Goal: Task Accomplishment & Management: Manage account settings

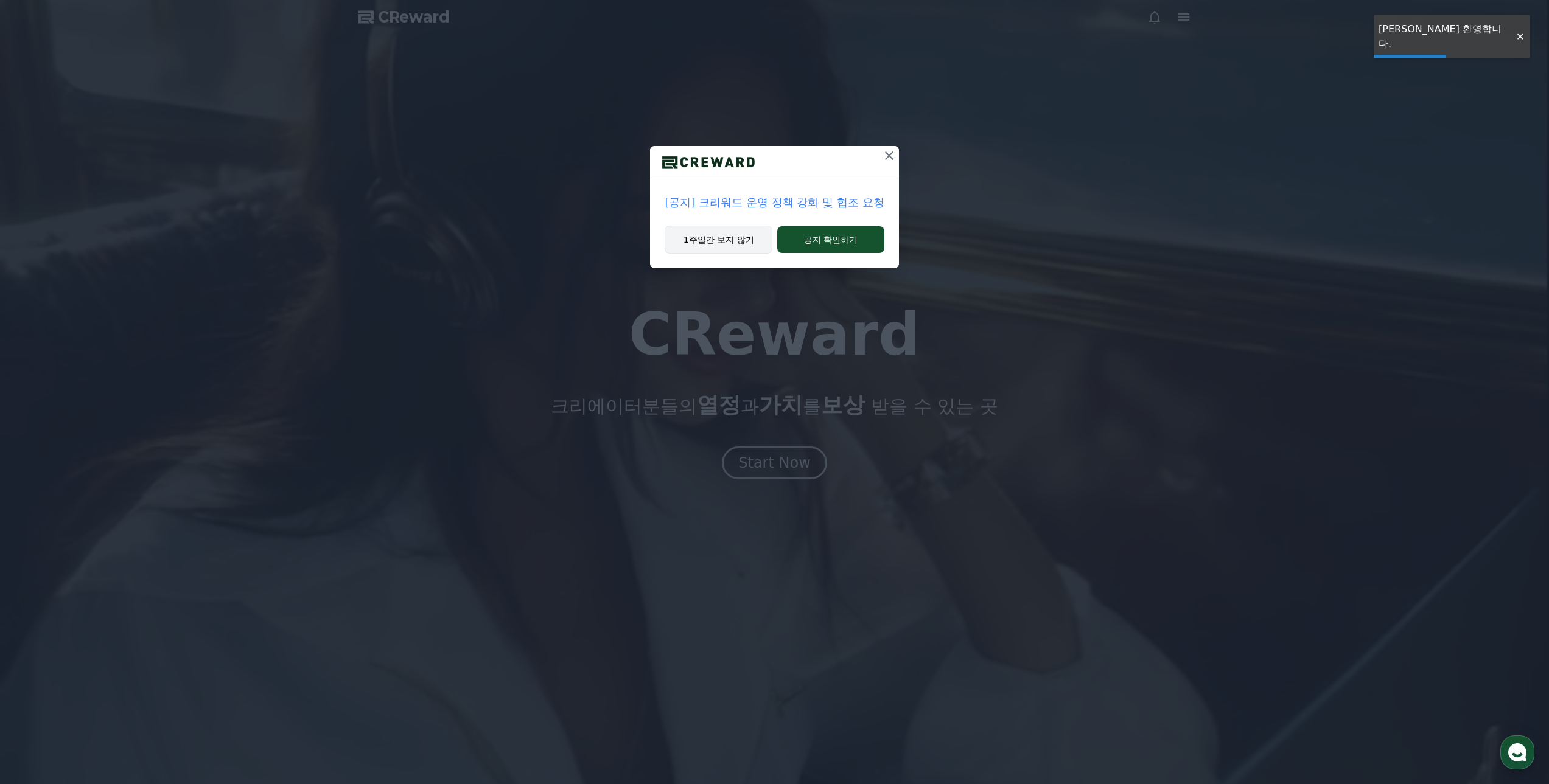
click at [734, 244] on button "1주일간 보지 않기" at bounding box center [718, 240] width 108 height 28
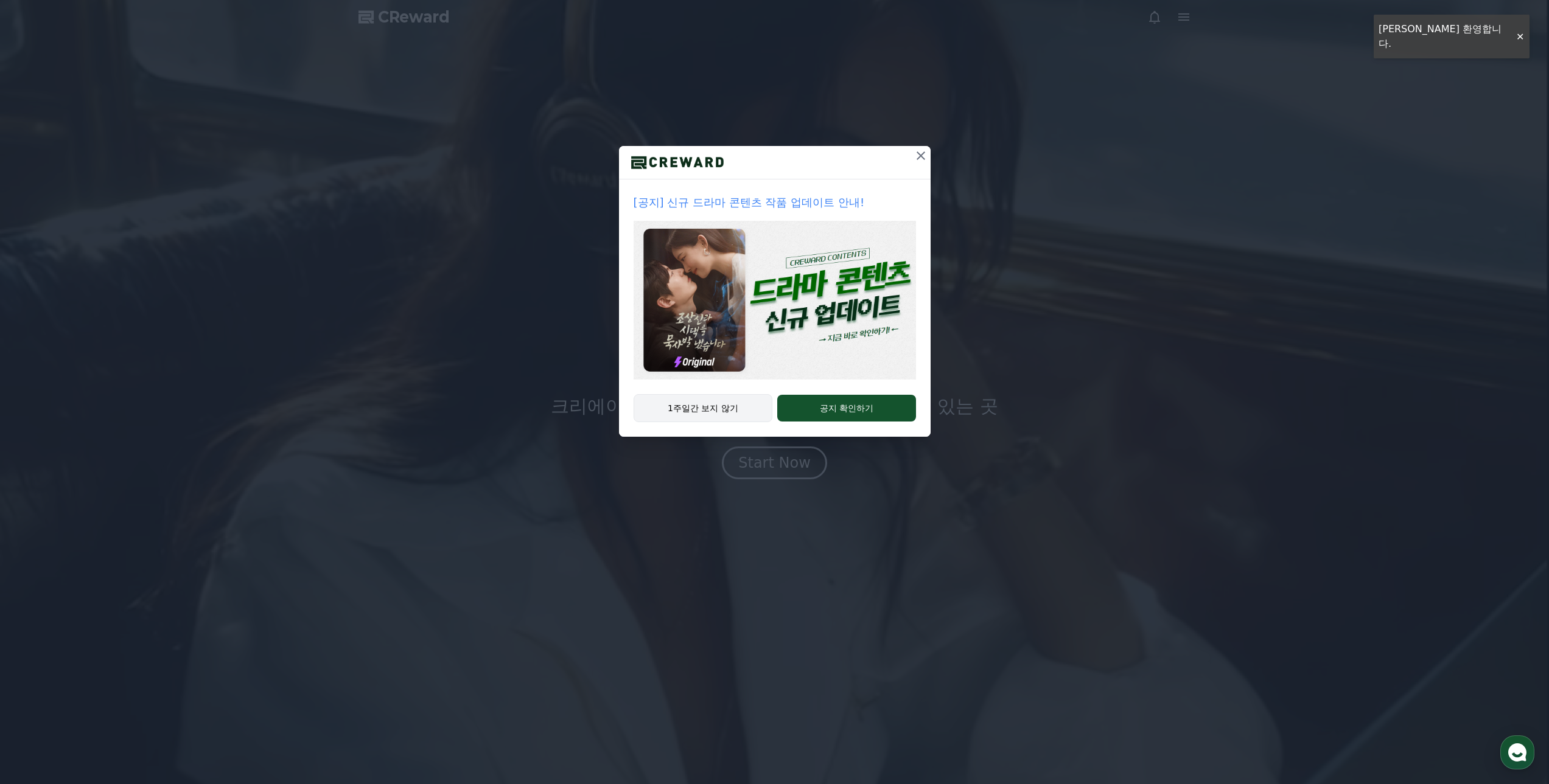
click at [687, 403] on button "1주일간 보지 않기" at bounding box center [703, 408] width 139 height 28
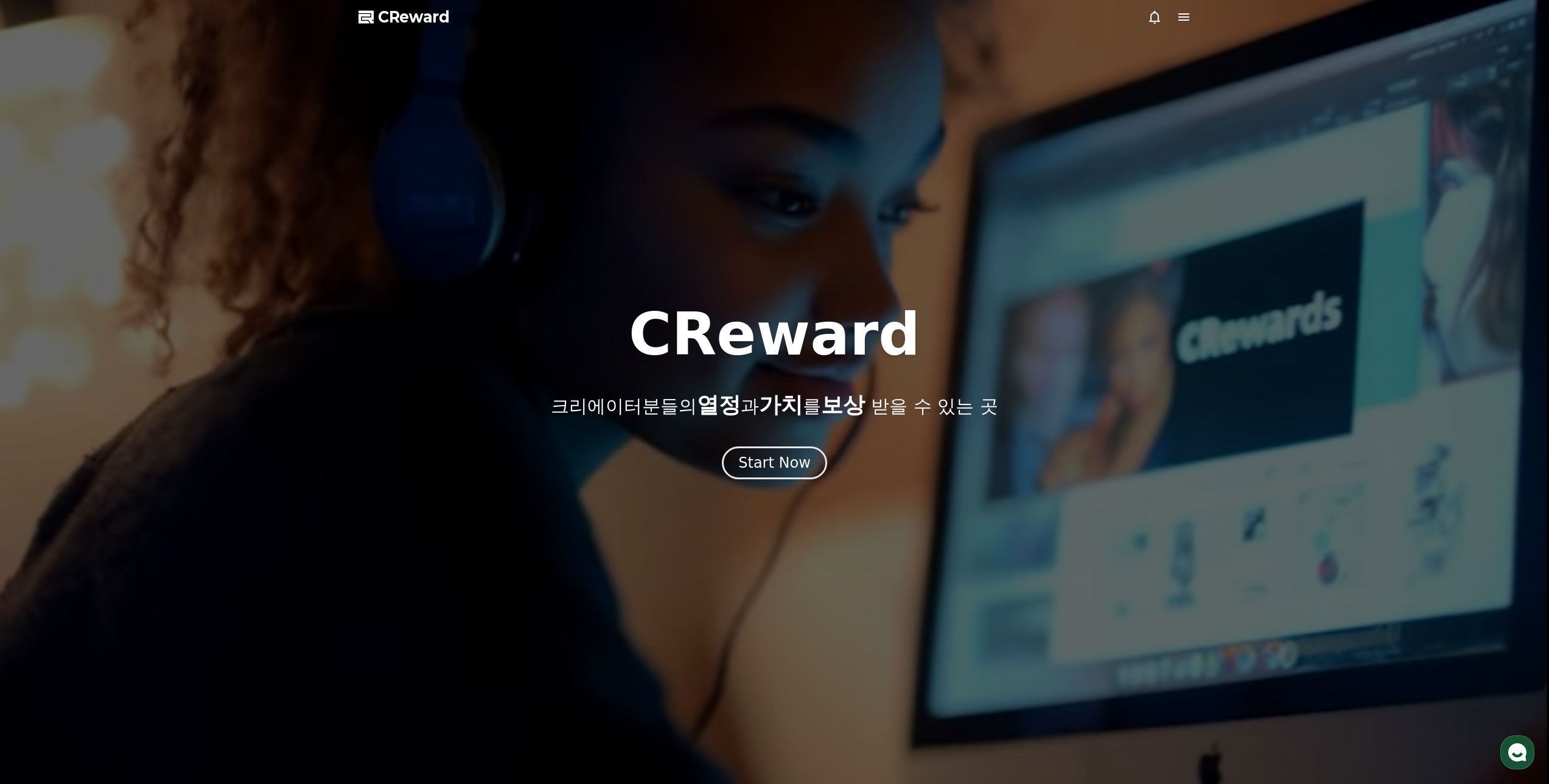
click at [1195, 17] on div at bounding box center [774, 392] width 1549 height 784
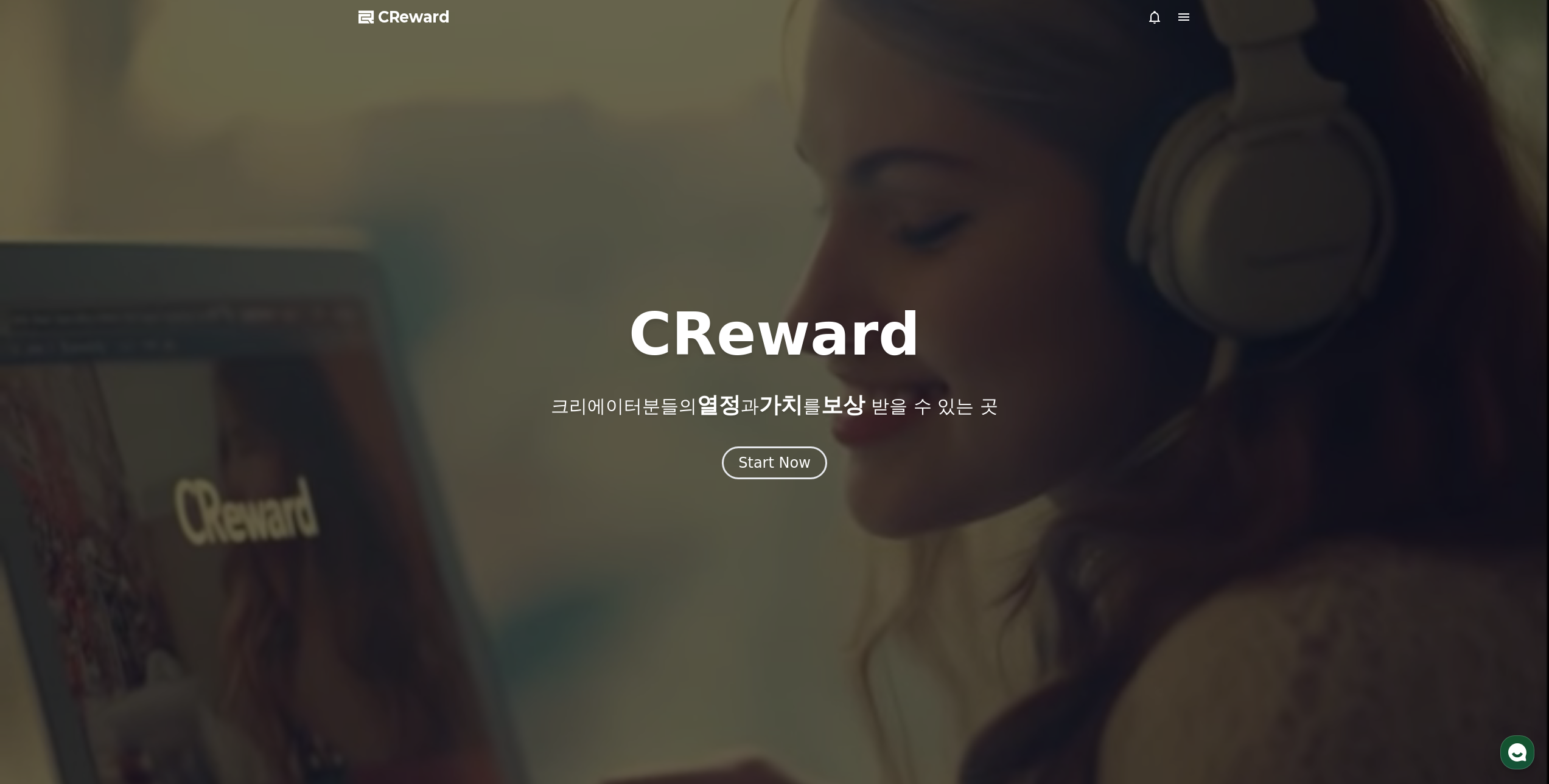
click at [1187, 16] on icon at bounding box center [1183, 17] width 11 height 7
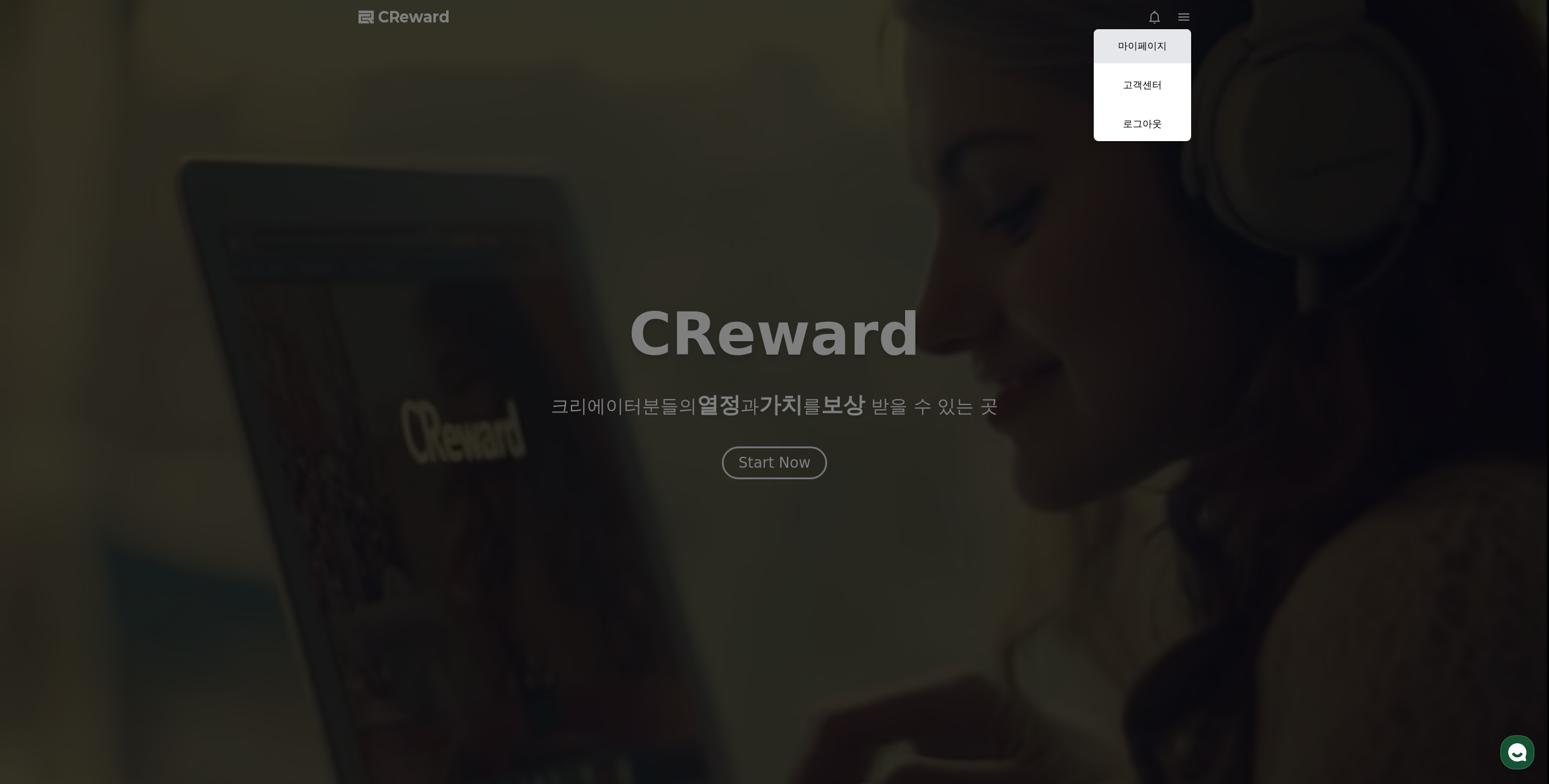
click at [1154, 50] on link "마이페이지" at bounding box center [1142, 46] width 97 height 34
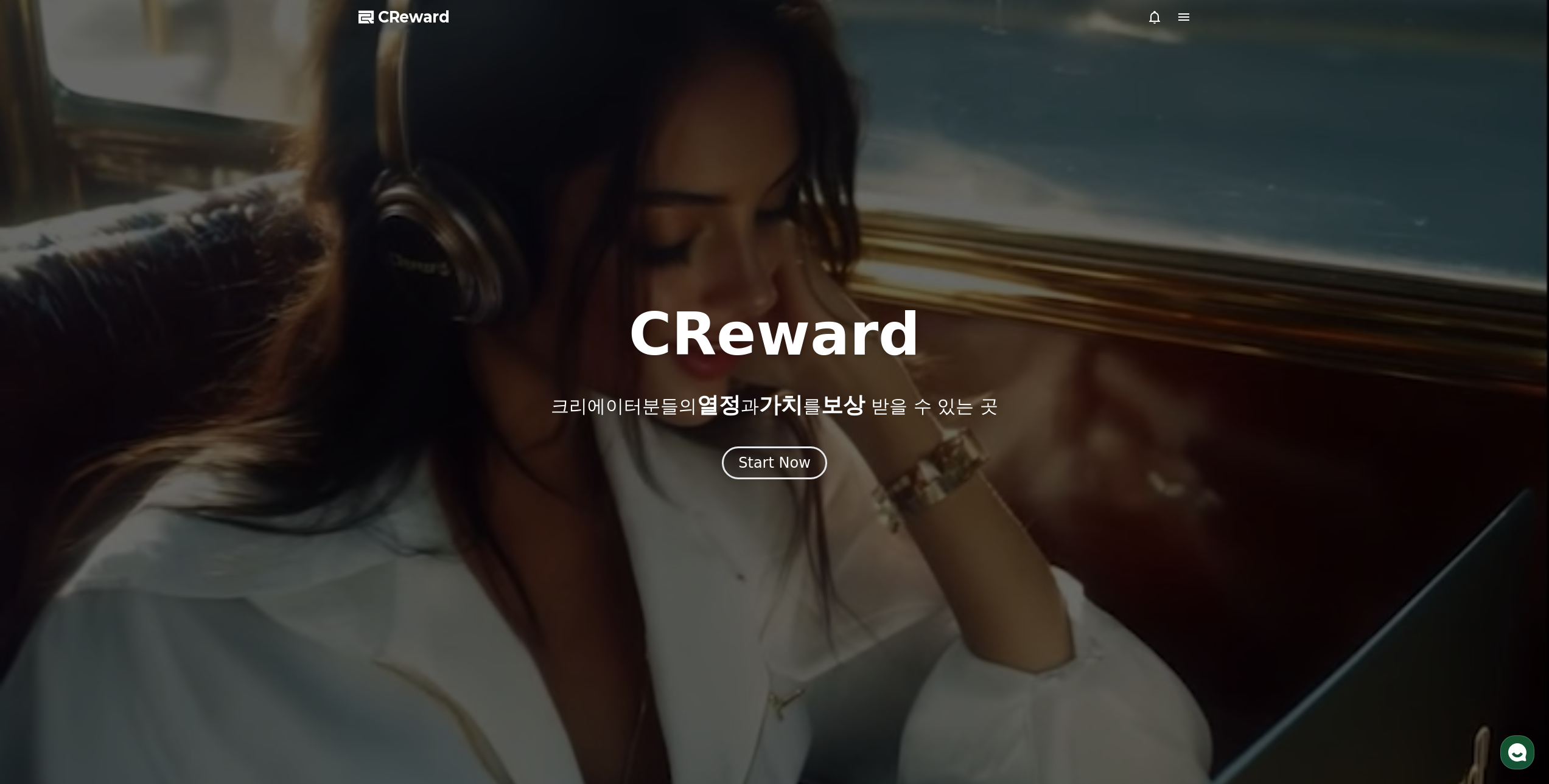
select select "**********"
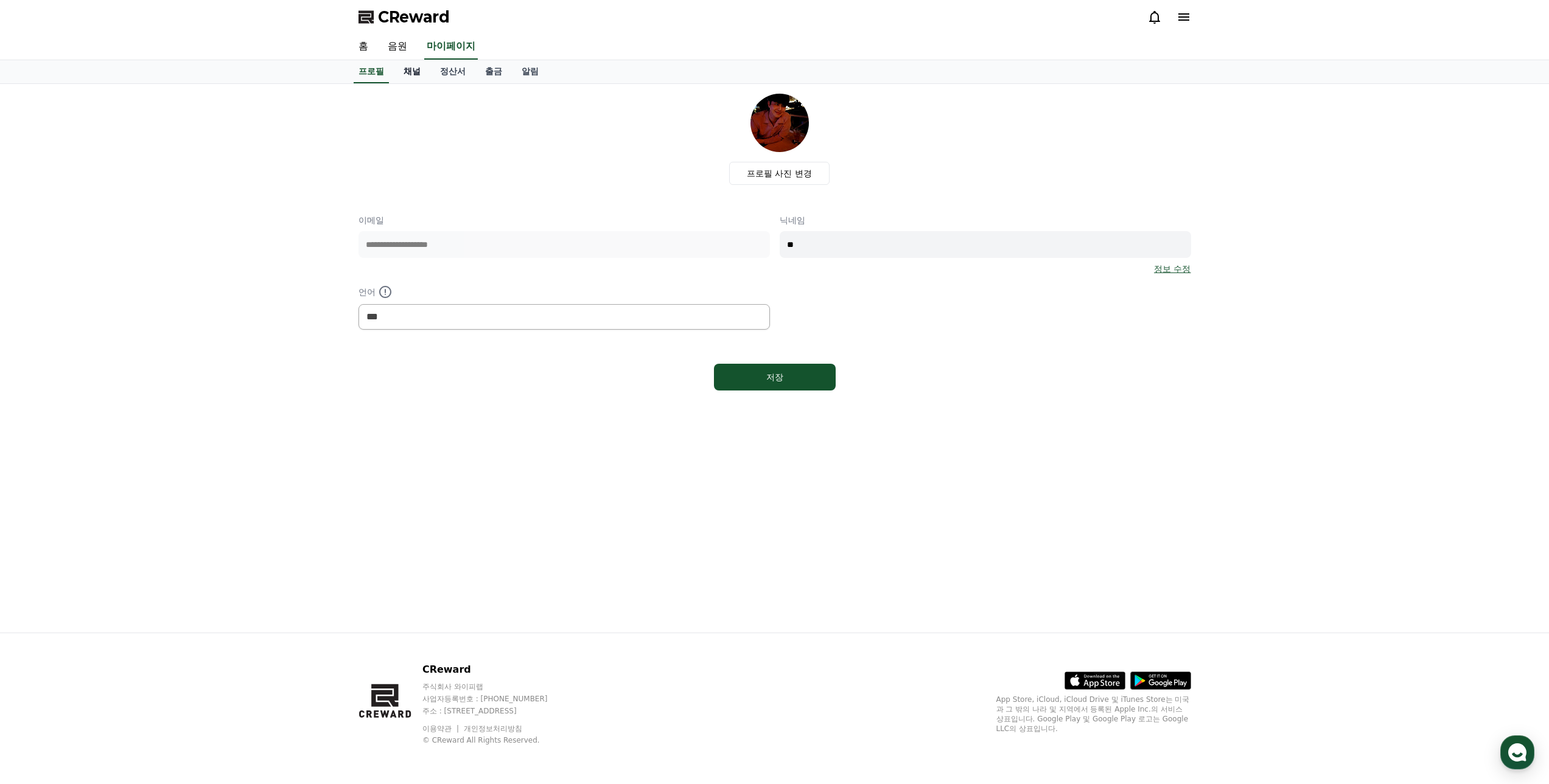
click at [411, 68] on link "채널" at bounding box center [412, 71] width 37 height 23
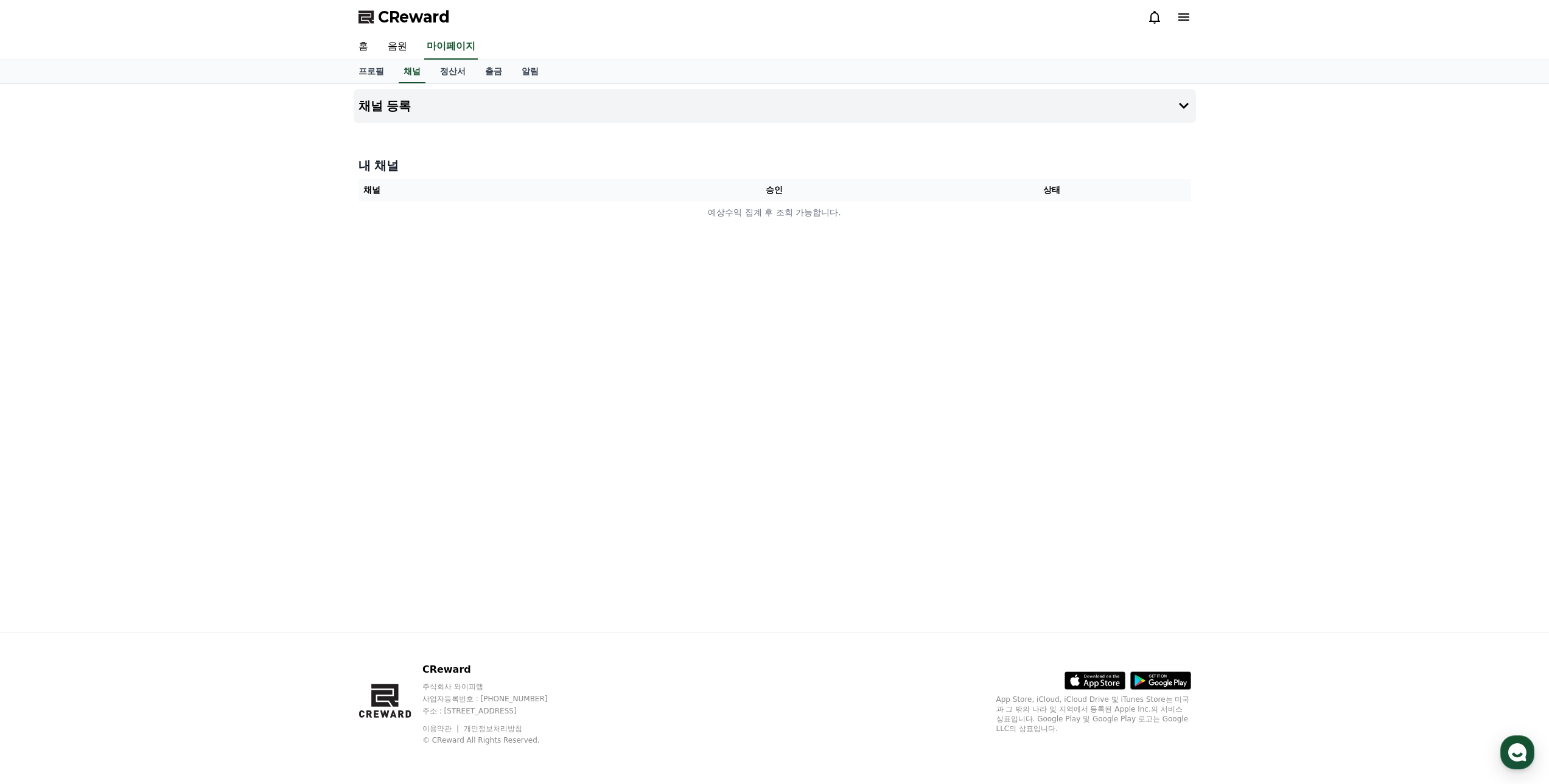
click at [1182, 20] on icon at bounding box center [1183, 17] width 11 height 7
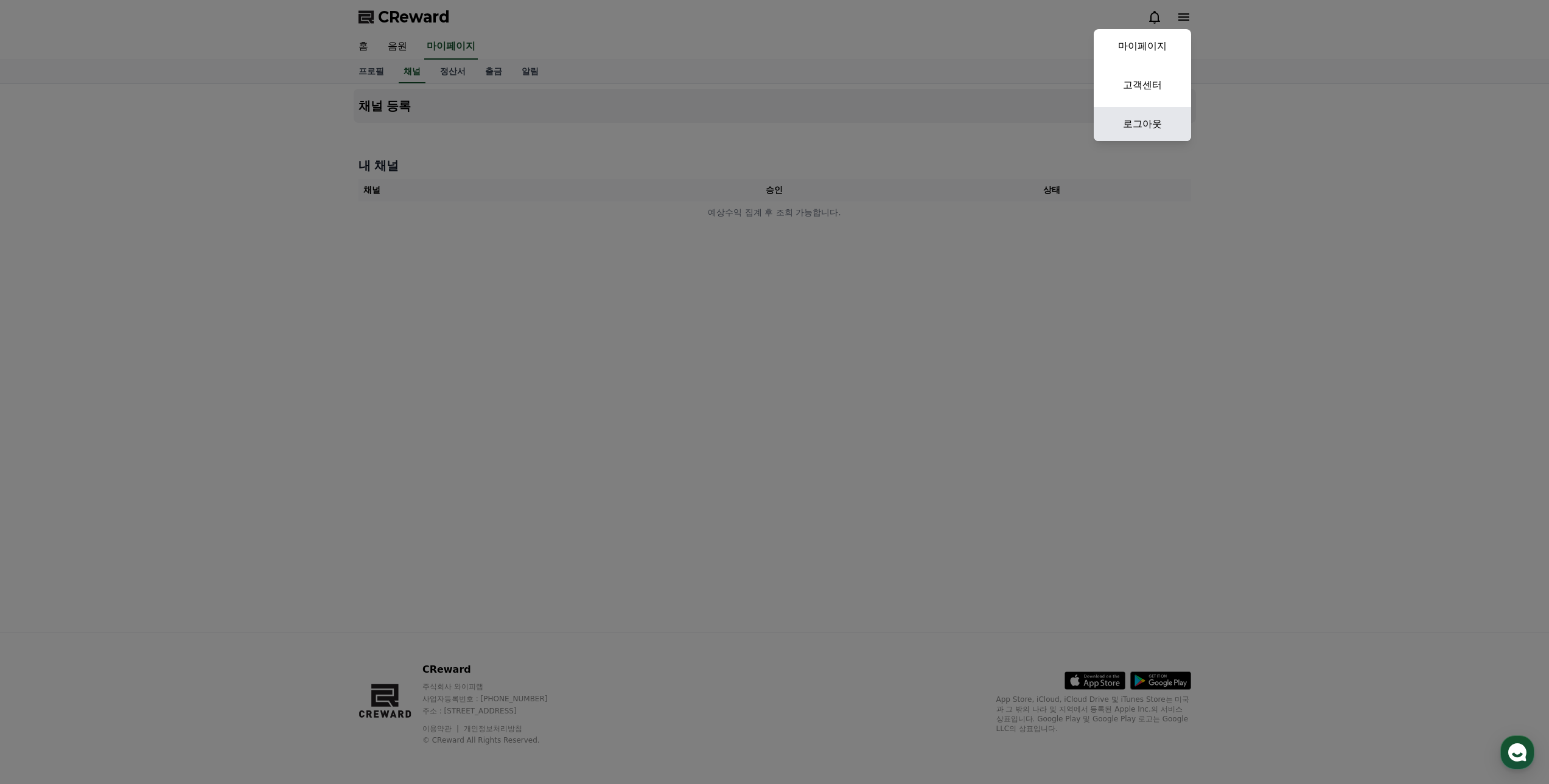
click at [1147, 118] on link "로그아웃" at bounding box center [1142, 124] width 97 height 34
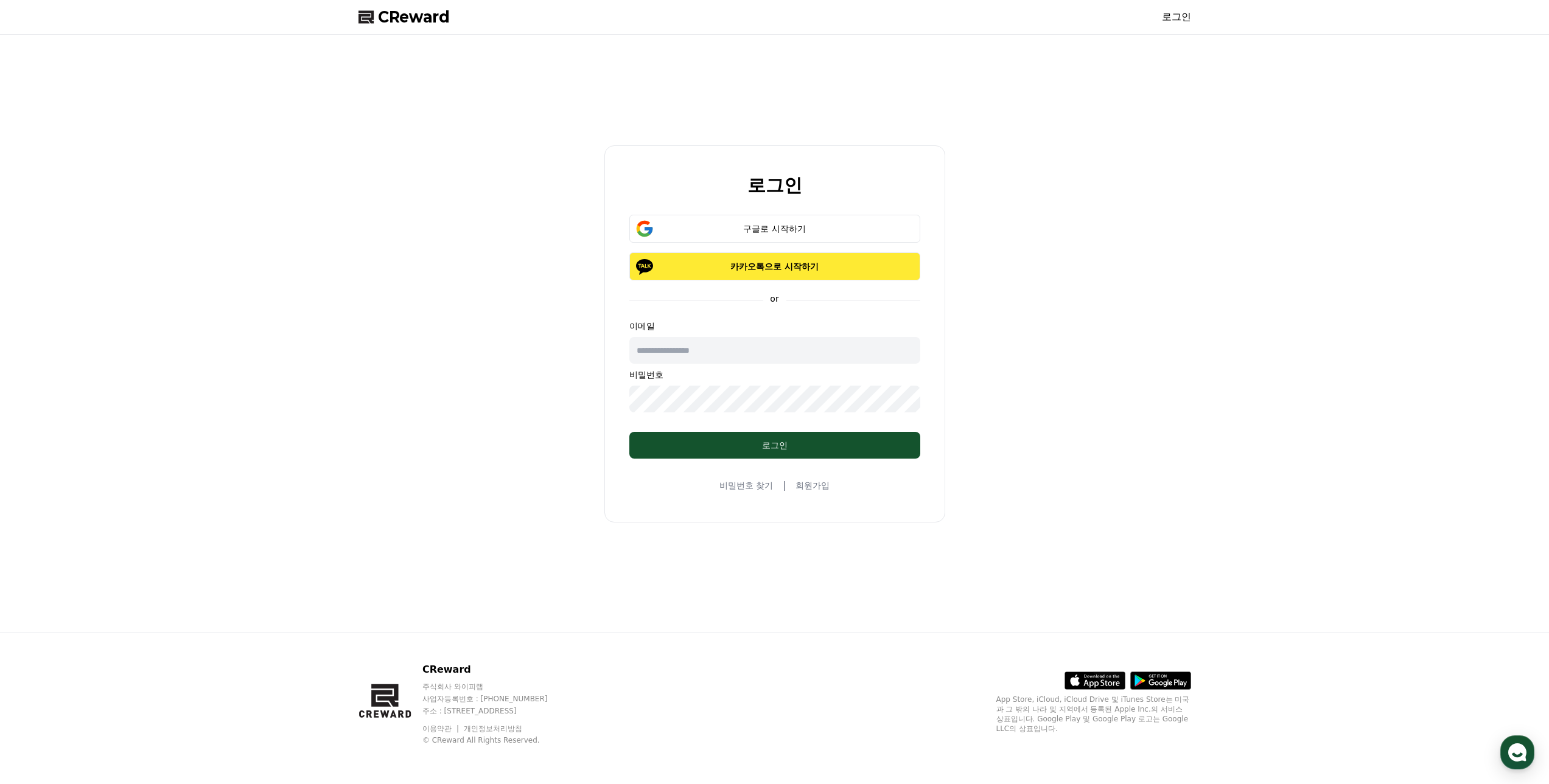
click at [755, 268] on p "카카오톡으로 시작하기" at bounding box center [774, 266] width 255 height 12
click at [752, 485] on link "비밀번호 찾기" at bounding box center [746, 485] width 54 height 12
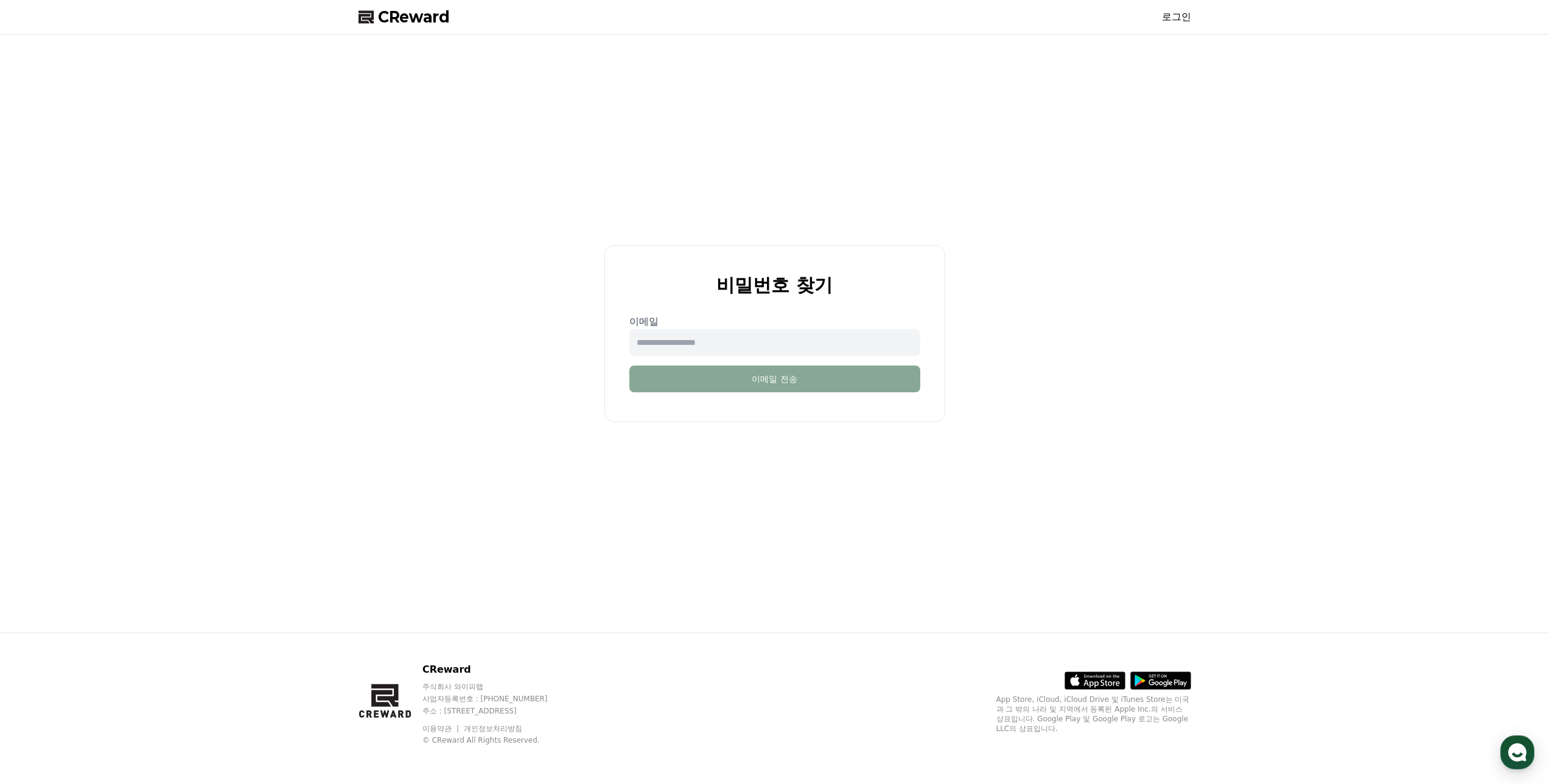
drag, startPoint x: 711, startPoint y: 339, endPoint x: 872, endPoint y: 253, distance: 182.5
click at [714, 338] on input "email" at bounding box center [774, 342] width 291 height 27
type input "*"
type input "**********"
click at [806, 379] on button "이메일 전송" at bounding box center [774, 379] width 291 height 27
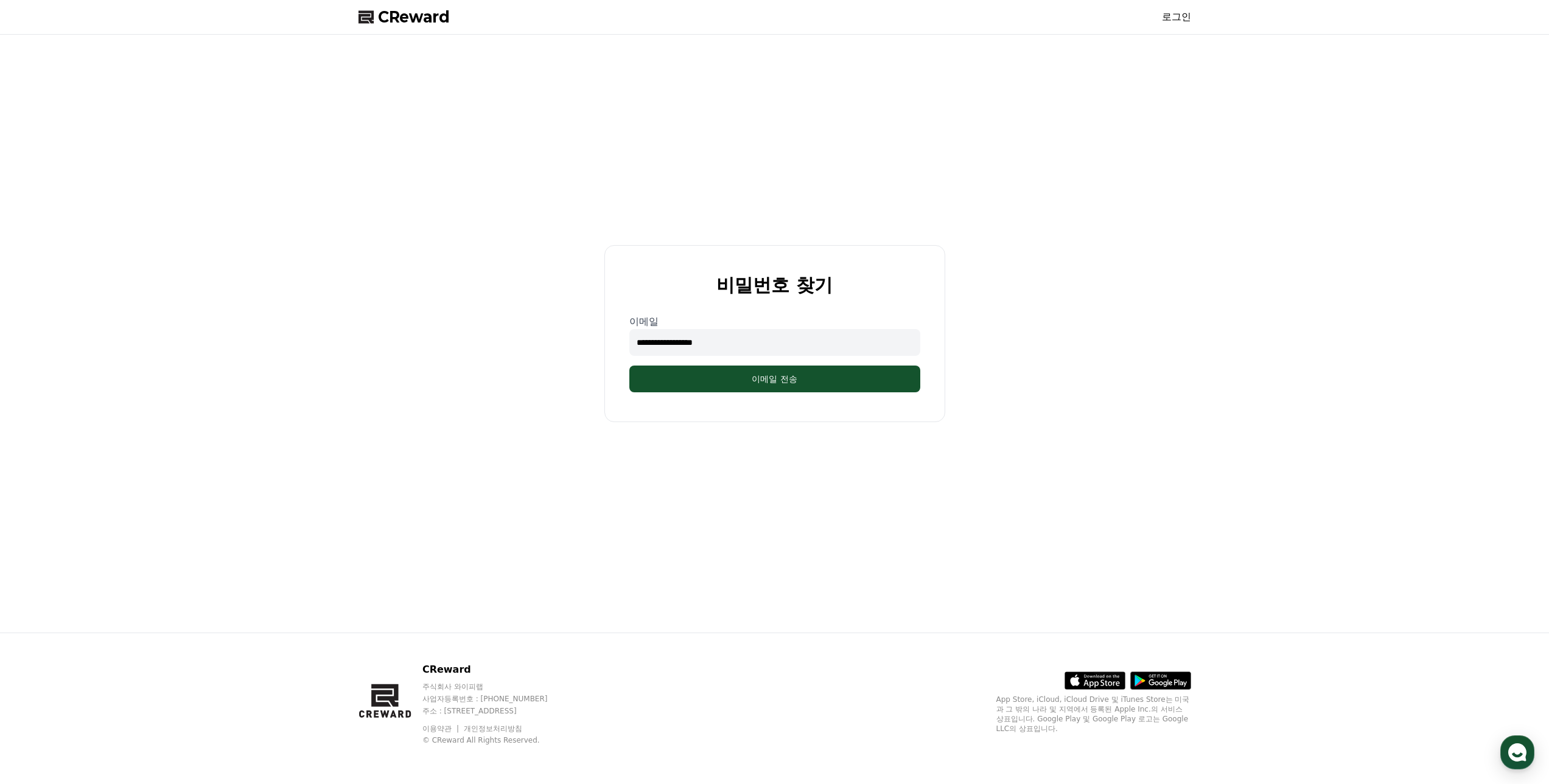
click at [511, 353] on div "**********" at bounding box center [774, 334] width 842 height 588
click at [791, 378] on button "이메일 전송" at bounding box center [774, 379] width 291 height 27
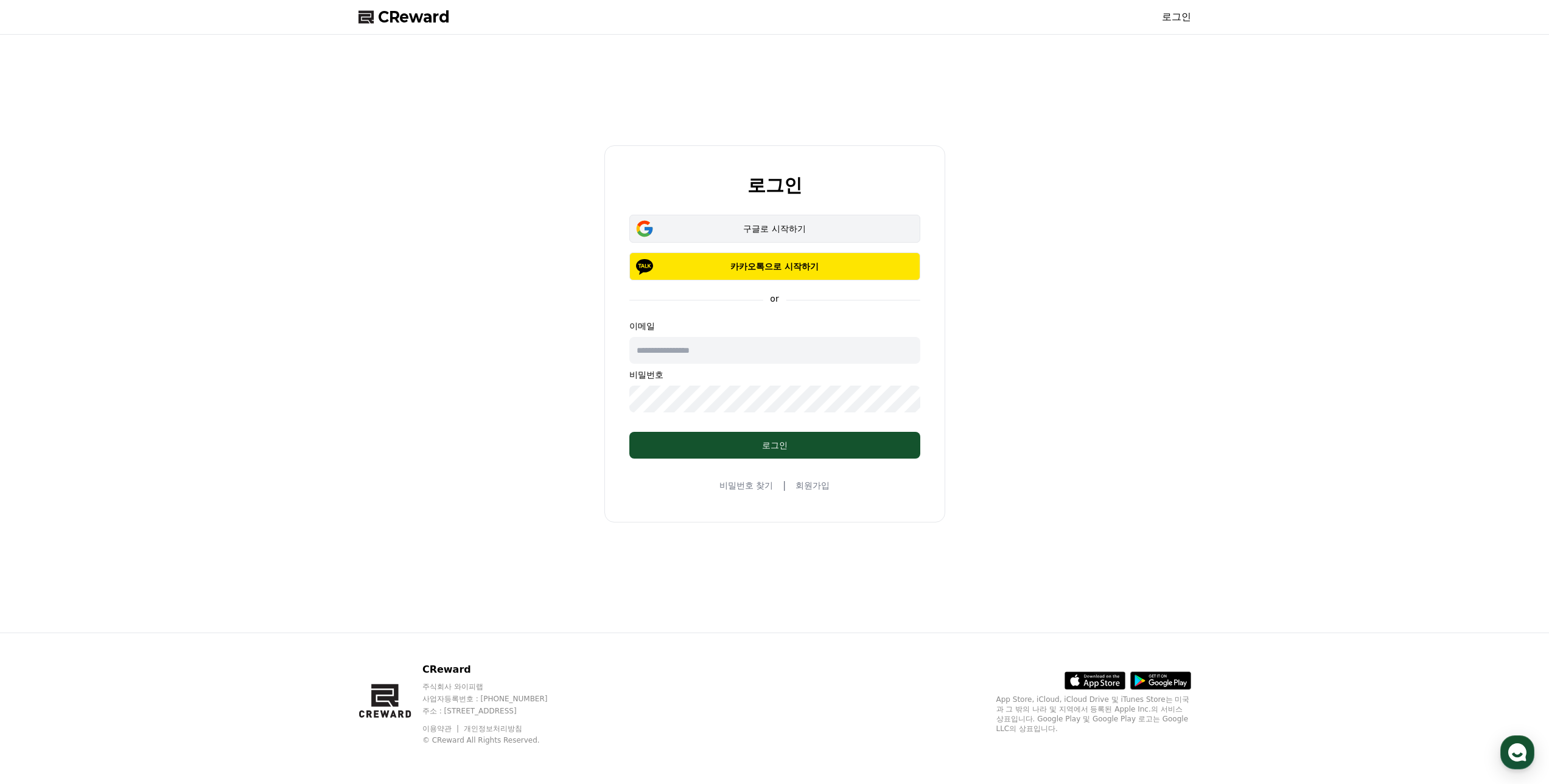
click at [767, 228] on div "구글로 시작하기" at bounding box center [774, 228] width 255 height 12
